Goal: Task Accomplishment & Management: Complete application form

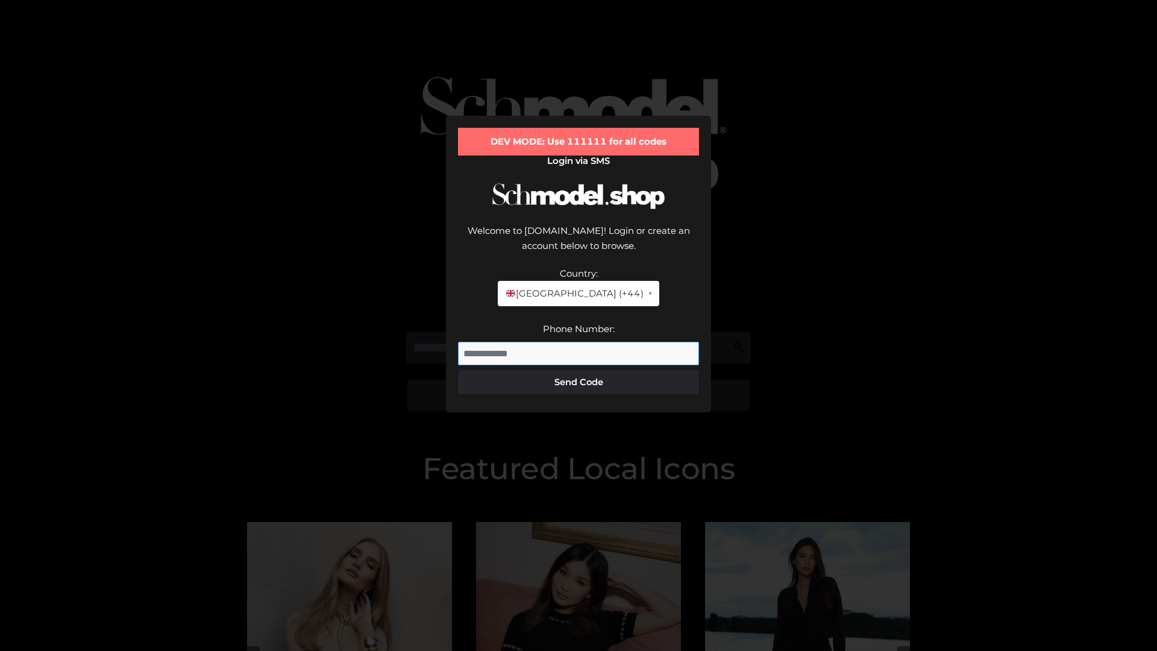
click at [579, 342] on input "Phone Number:" at bounding box center [578, 354] width 241 height 24
type input "**********"
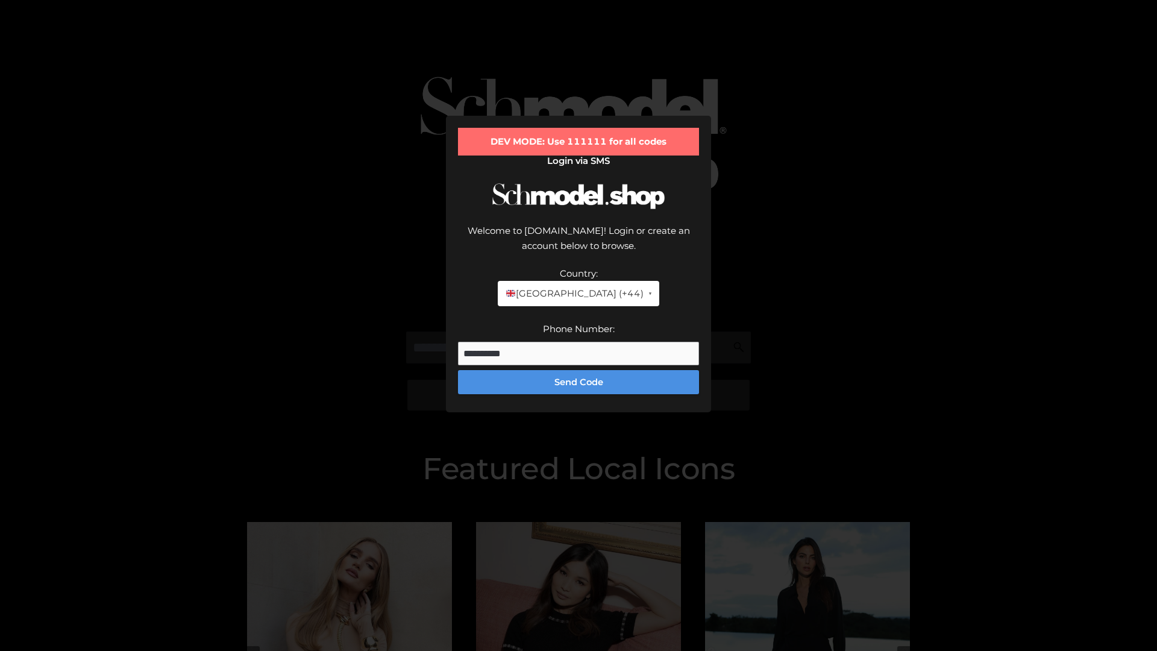
click at [579, 370] on button "Send Code" at bounding box center [578, 382] width 241 height 24
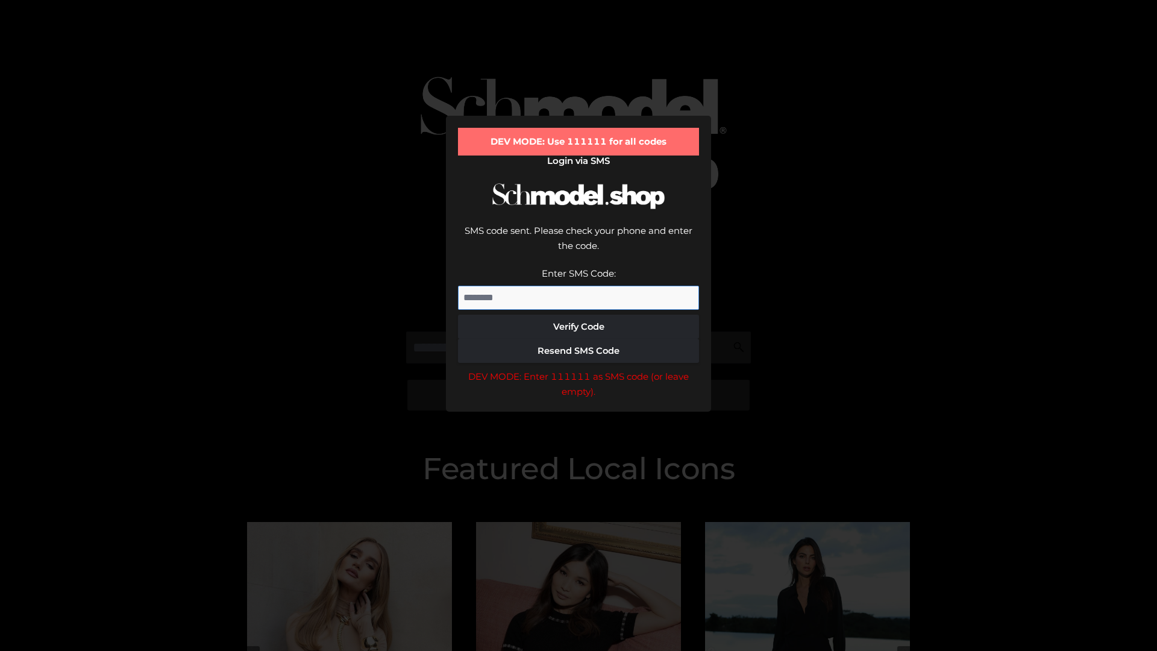
click at [579, 286] on input "Enter SMS Code:" at bounding box center [578, 298] width 241 height 24
type input "******"
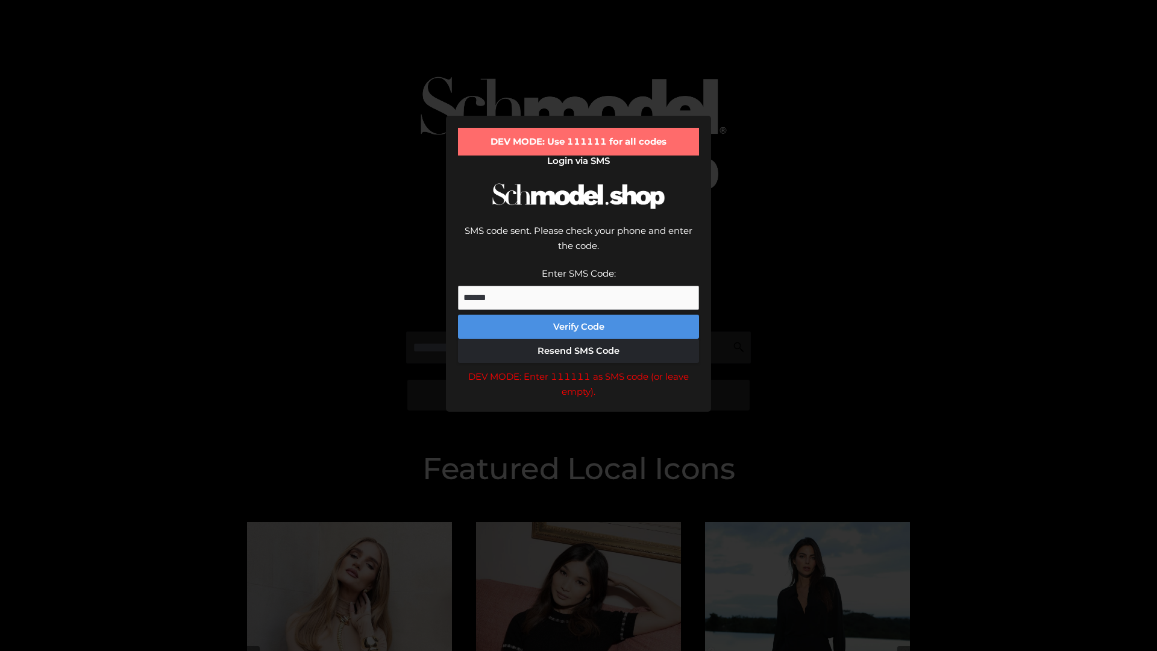
click at [579, 315] on button "Verify Code" at bounding box center [578, 327] width 241 height 24
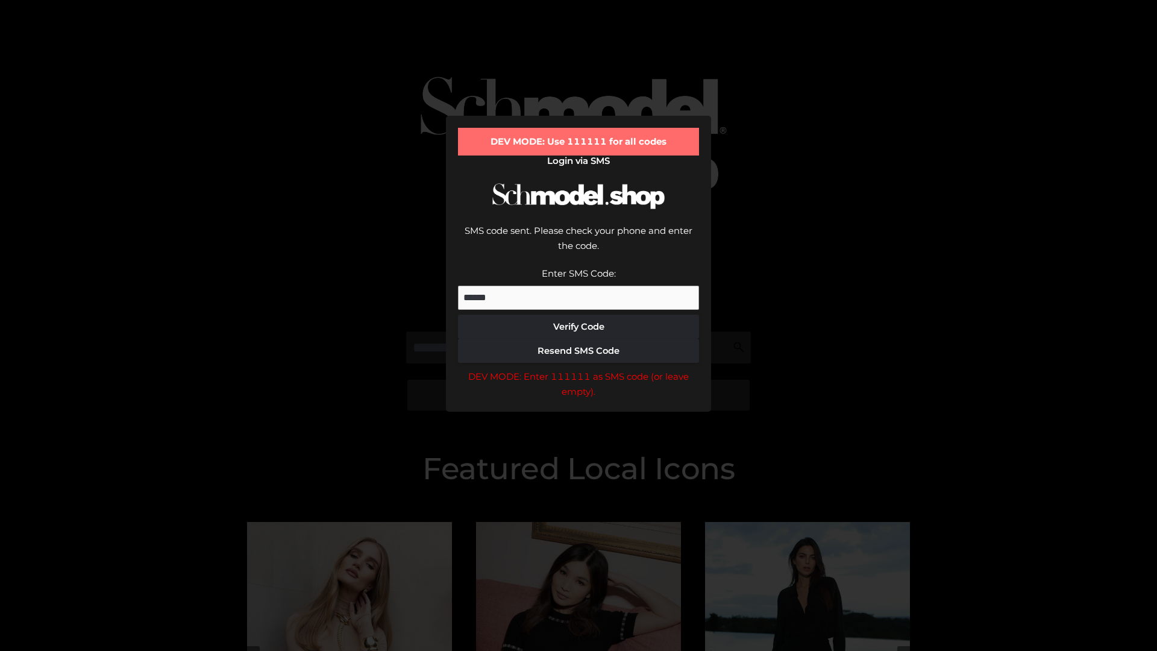
click at [579, 369] on div "DEV MODE: Enter 111111 as SMS code (or leave empty)." at bounding box center [578, 384] width 241 height 31
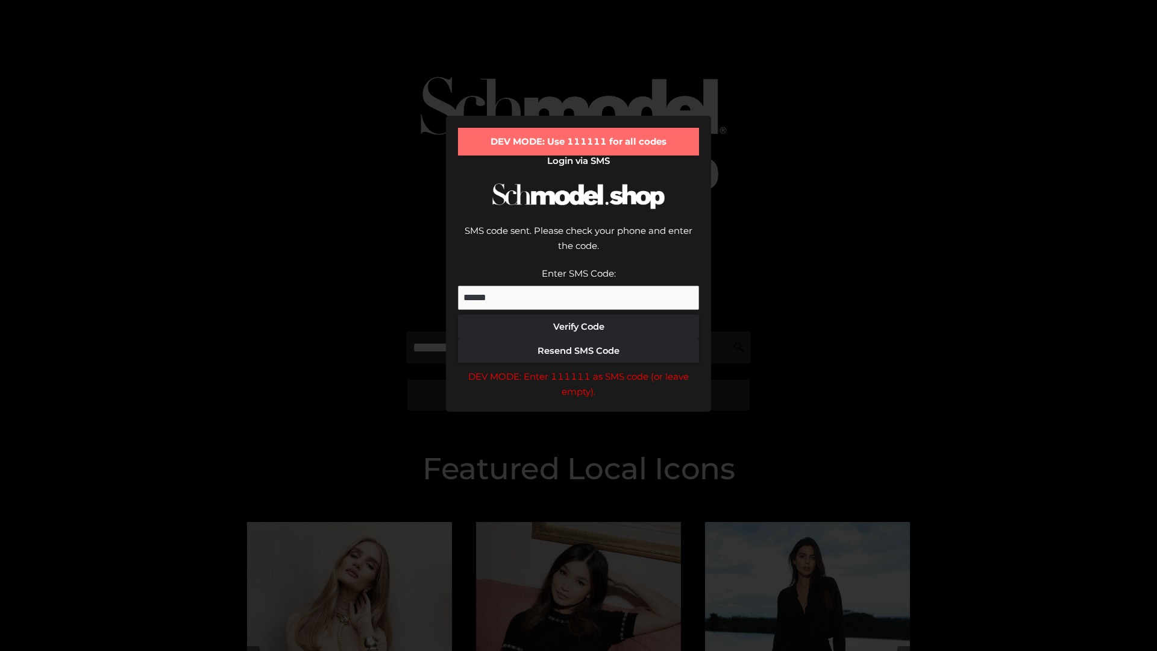
click at [579, 369] on div "DEV MODE: Enter 111111 as SMS code (or leave empty)." at bounding box center [578, 384] width 241 height 31
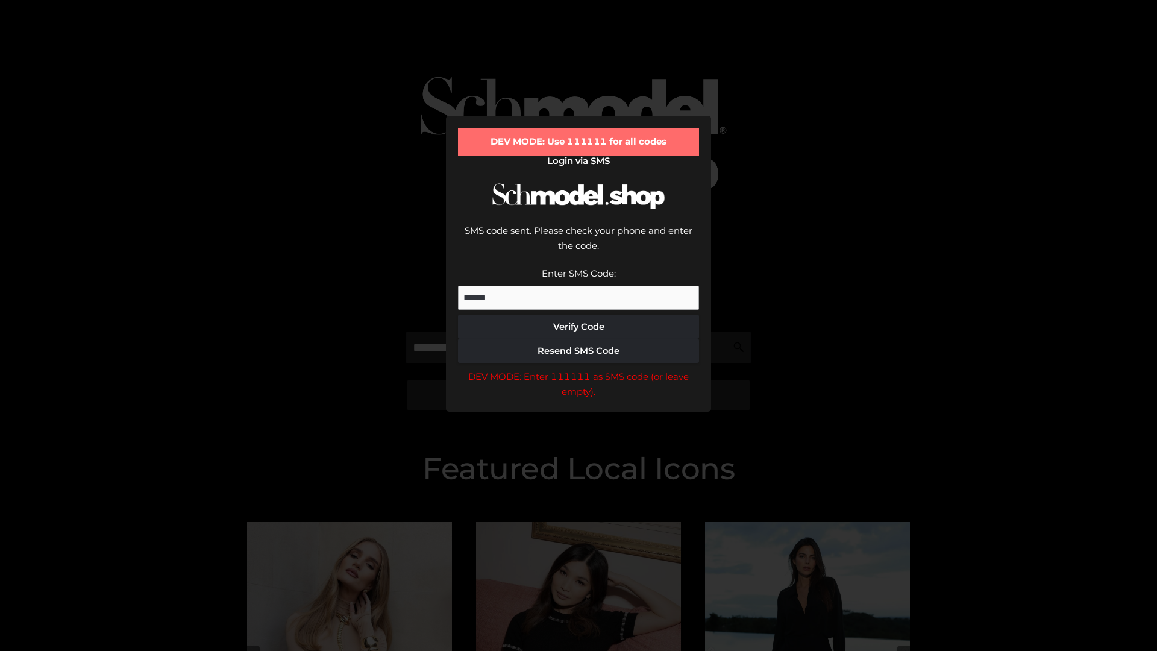
click at [579, 369] on div "DEV MODE: Enter 111111 as SMS code (or leave empty)." at bounding box center [578, 384] width 241 height 31
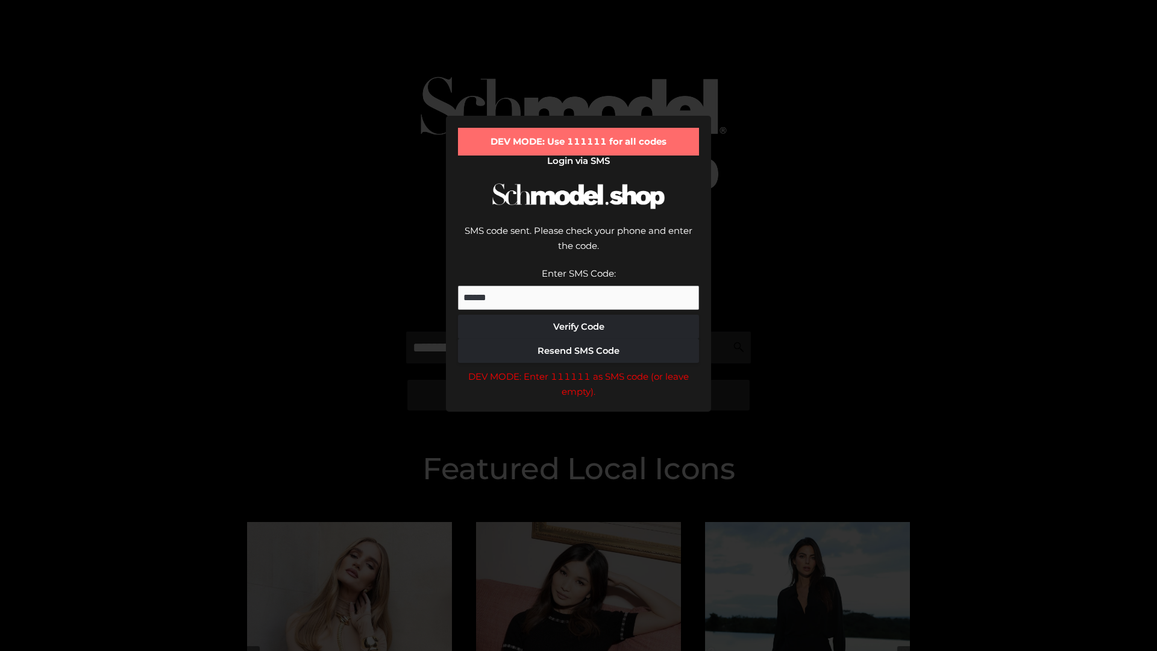
click at [579, 369] on div "DEV MODE: Enter 111111 as SMS code (or leave empty)." at bounding box center [578, 384] width 241 height 31
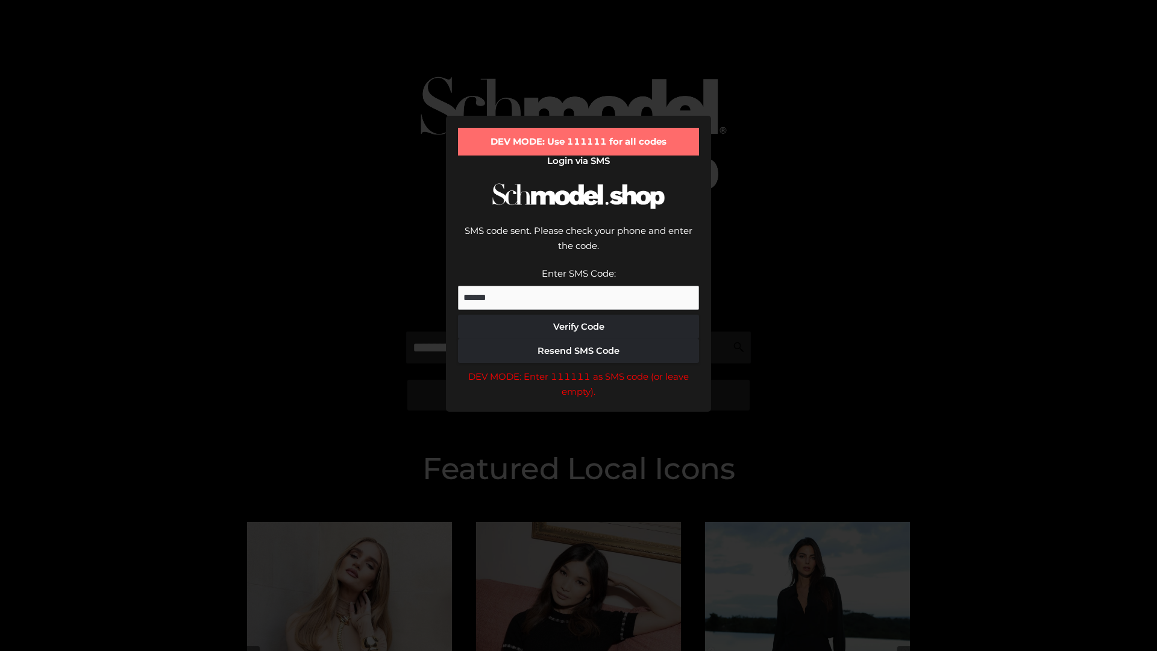
click at [579, 369] on div "DEV MODE: Enter 111111 as SMS code (or leave empty)." at bounding box center [578, 384] width 241 height 31
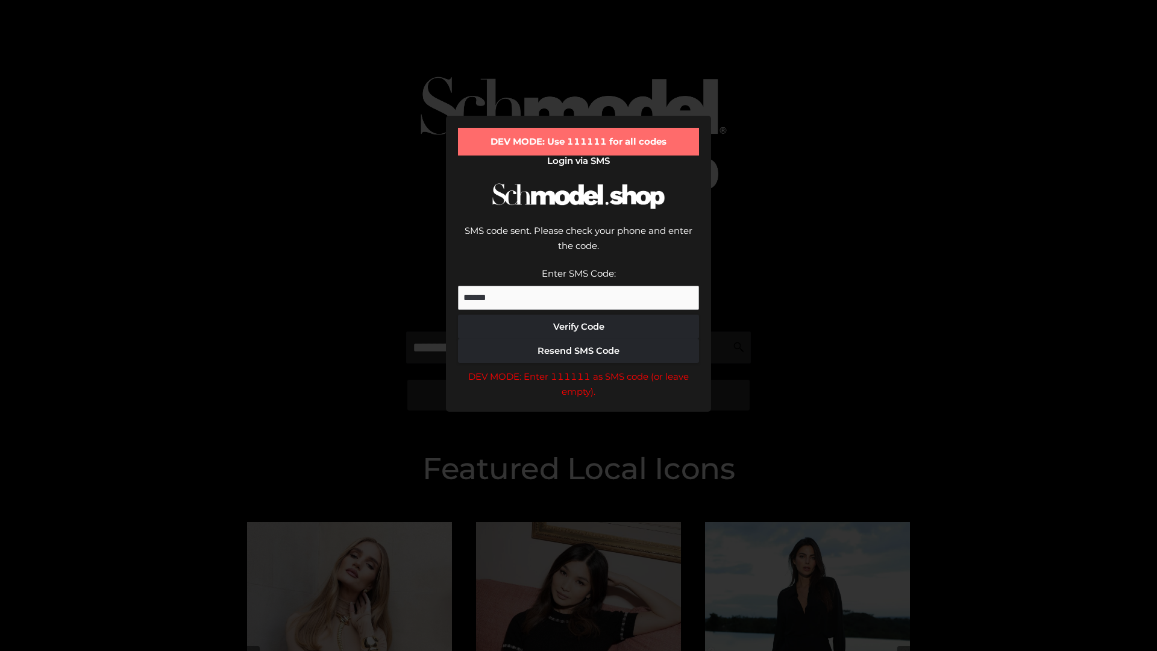
click at [579, 369] on div "DEV MODE: Enter 111111 as SMS code (or leave empty)." at bounding box center [578, 384] width 241 height 31
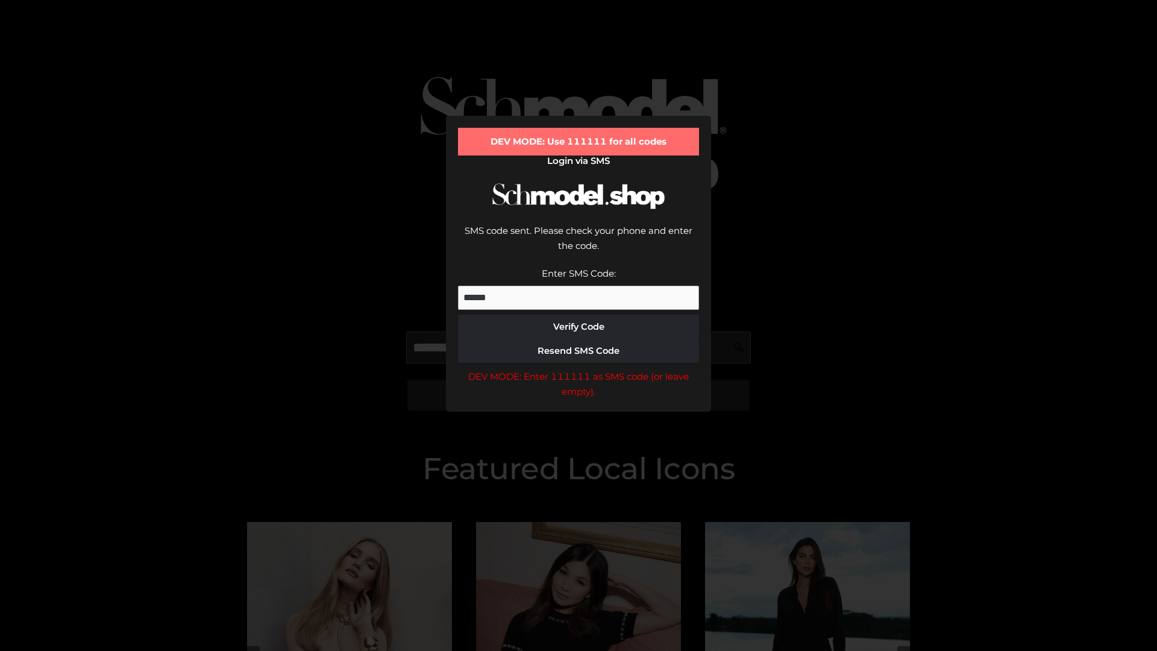
scroll to position [0, 62]
click at [579, 369] on div "DEV MODE: Enter 111111 as SMS code (or leave empty)." at bounding box center [578, 384] width 241 height 31
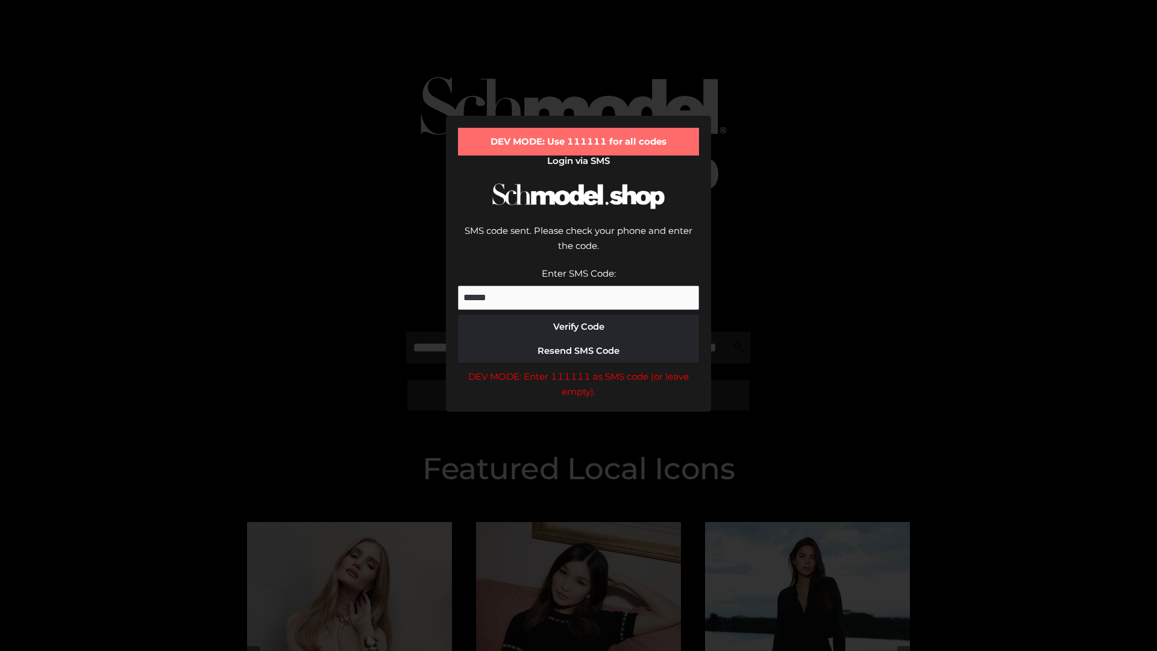
click at [579, 369] on div "DEV MODE: Enter 111111 as SMS code (or leave empty)." at bounding box center [578, 384] width 241 height 31
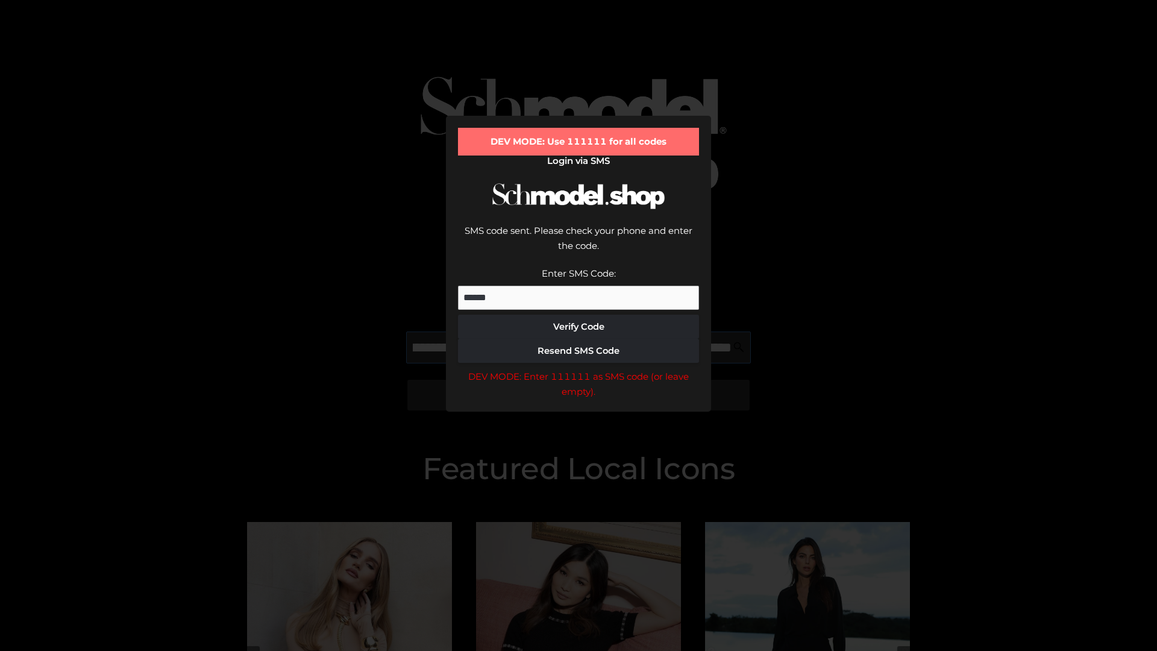
scroll to position [0, 131]
click at [579, 369] on div "DEV MODE: Enter 111111 as SMS code (or leave empty)." at bounding box center [578, 384] width 241 height 31
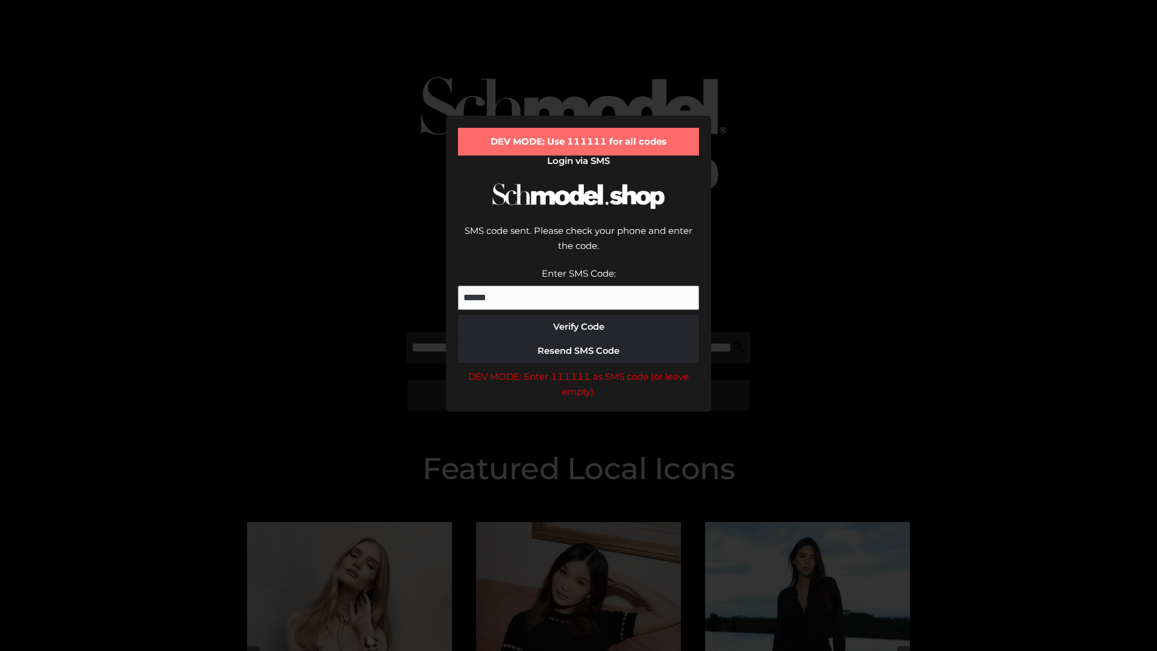
click at [579, 369] on div "DEV MODE: Enter 111111 as SMS code (or leave empty)." at bounding box center [578, 384] width 241 height 31
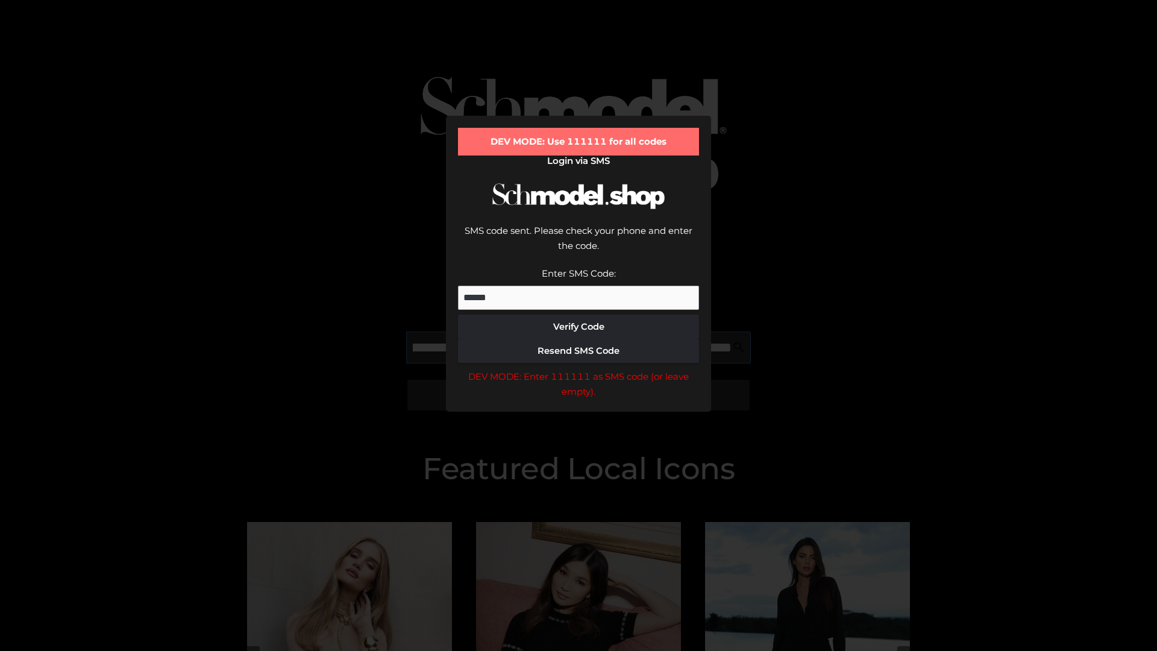
scroll to position [0, 204]
click at [579, 369] on div "DEV MODE: Enter 111111 as SMS code (or leave empty)." at bounding box center [578, 384] width 241 height 31
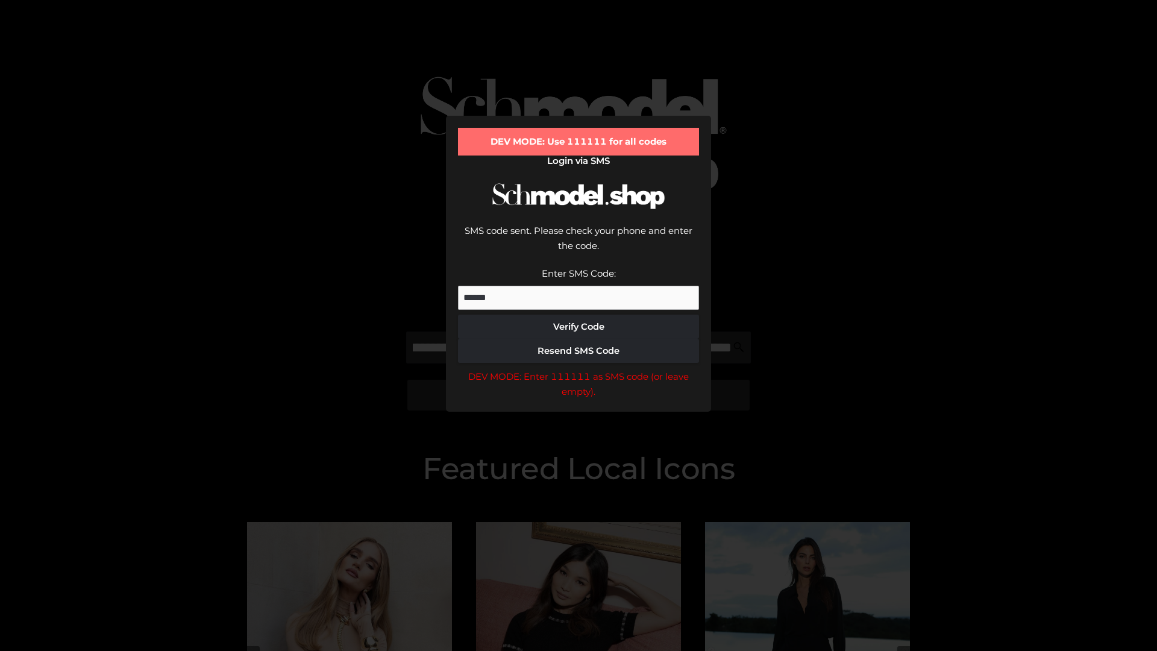
click at [579, 369] on div "DEV MODE: Enter 111111 as SMS code (or leave empty)." at bounding box center [578, 384] width 241 height 31
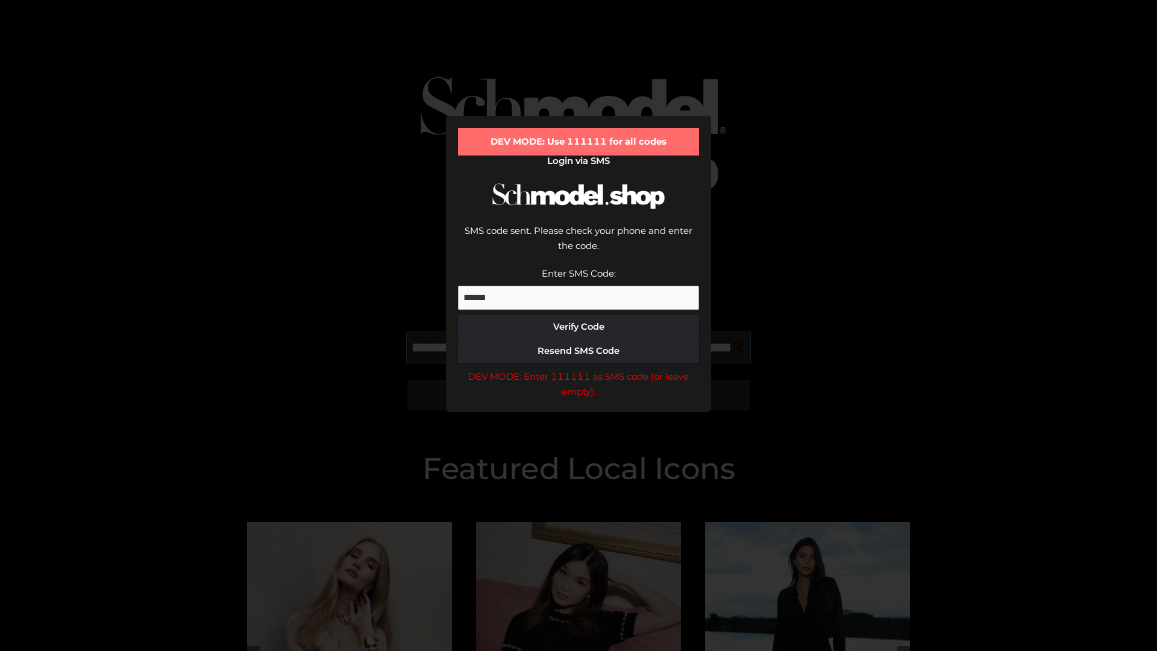
scroll to position [0, 280]
click at [579, 369] on div "DEV MODE: Enter 111111 as SMS code (or leave empty)." at bounding box center [578, 384] width 241 height 31
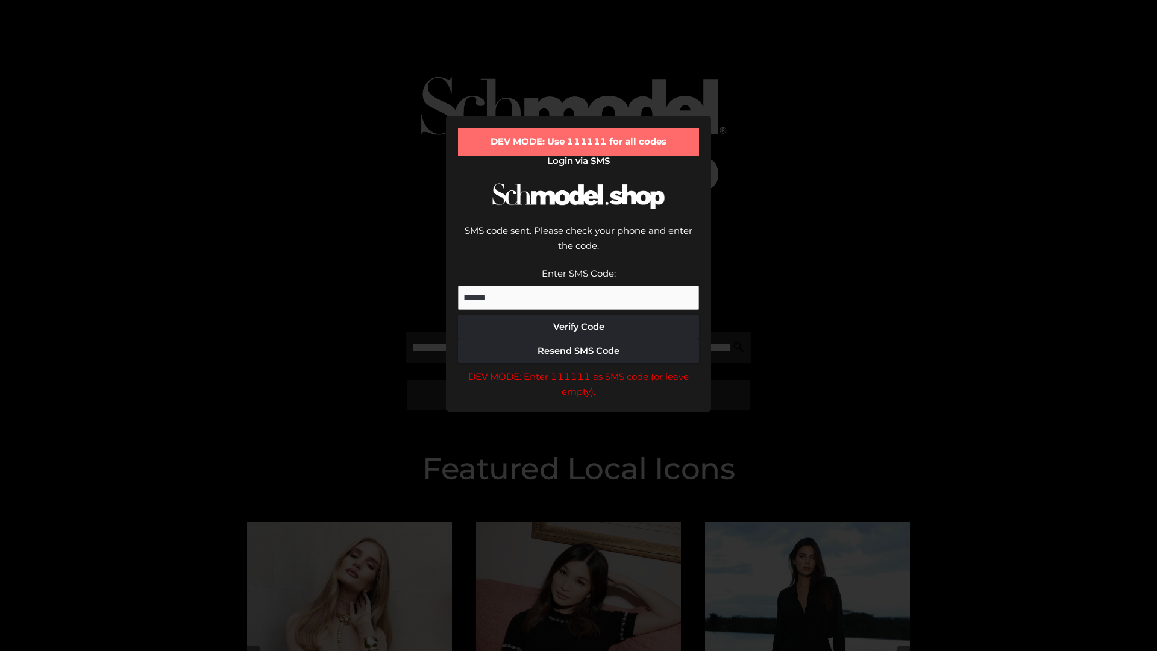
click at [579, 369] on div "DEV MODE: Enter 111111 as SMS code (or leave empty)." at bounding box center [578, 384] width 241 height 31
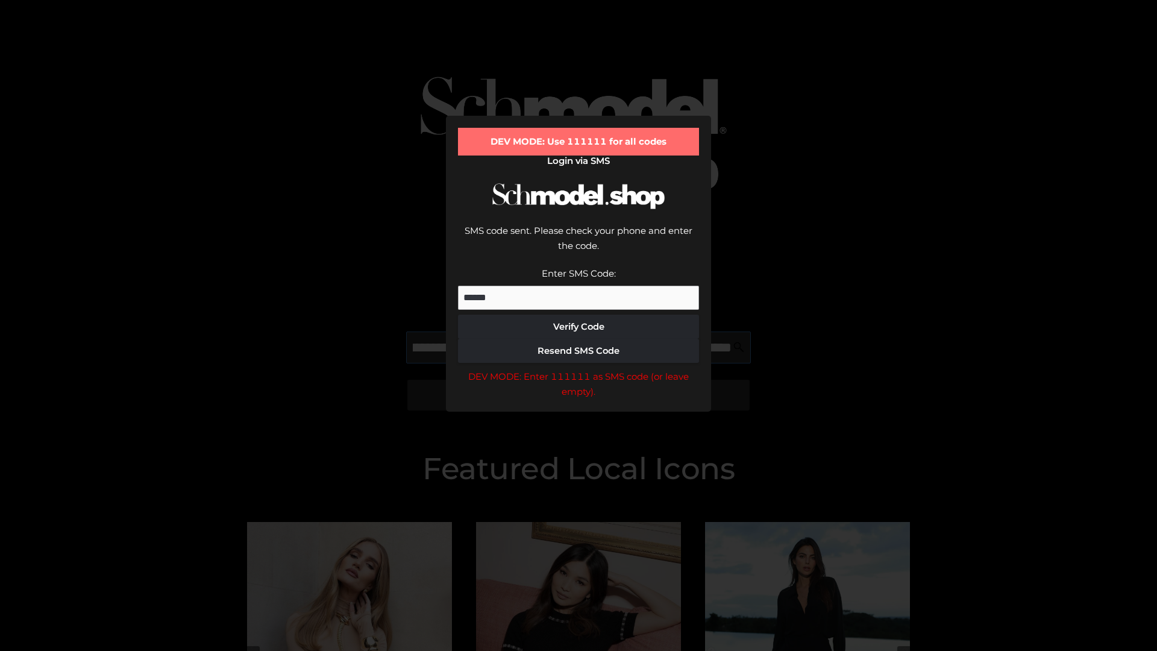
scroll to position [0, 350]
click at [579, 369] on div "DEV MODE: Enter 111111 as SMS code (or leave empty)." at bounding box center [578, 384] width 241 height 31
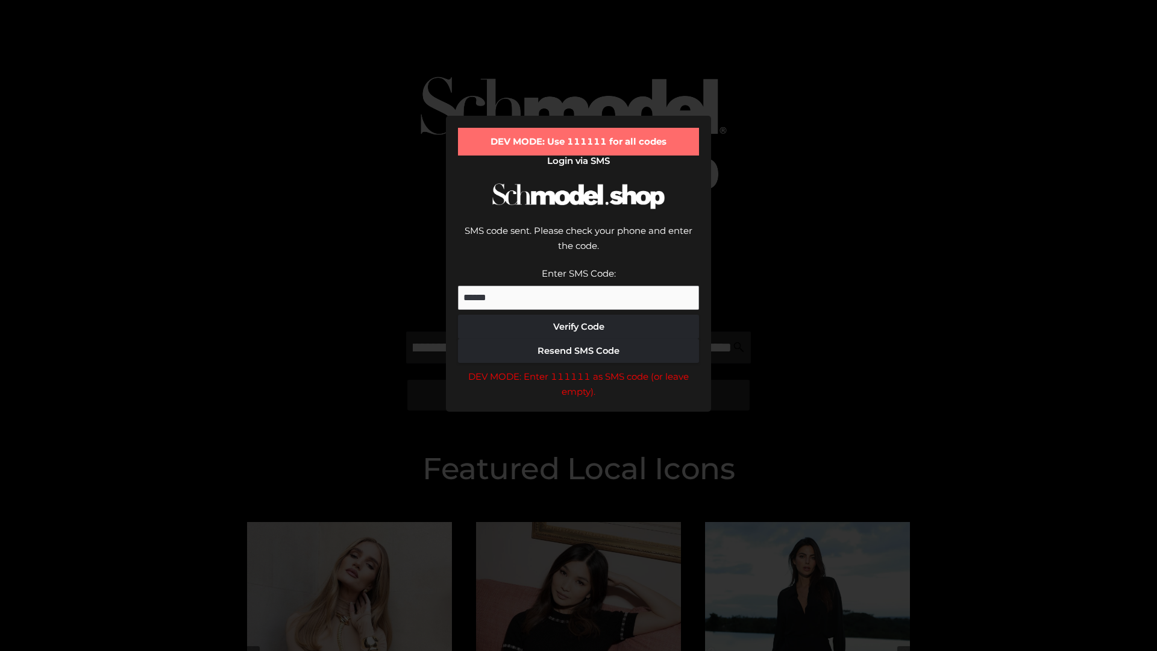
click at [579, 369] on div "DEV MODE: Enter 111111 as SMS code (or leave empty)." at bounding box center [578, 384] width 241 height 31
type input "**********"
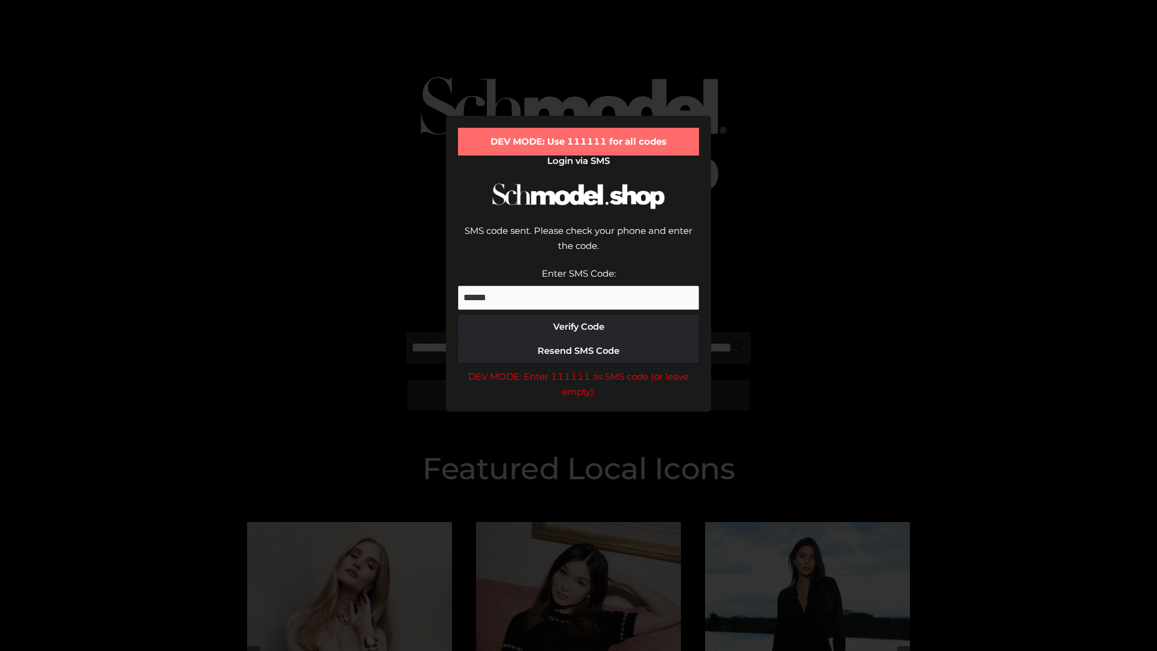
click at [579, 369] on div "DEV MODE: Enter 111111 as SMS code (or leave empty)." at bounding box center [578, 384] width 241 height 31
